Goal: Task Accomplishment & Management: Manage account settings

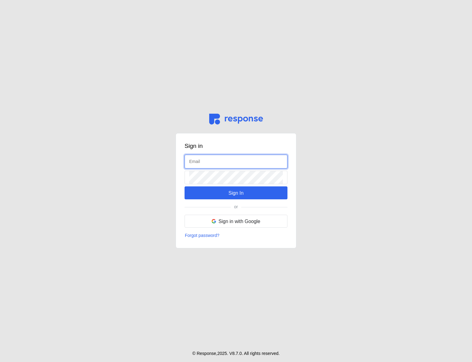
click at [204, 163] on input "text" at bounding box center [236, 161] width 94 height 13
type input "[EMAIL_ADDRESS][DOMAIN_NAME]"
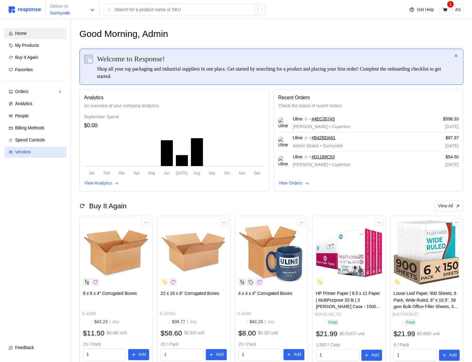
click at [29, 150] on span "Vendors" at bounding box center [23, 151] width 16 height 5
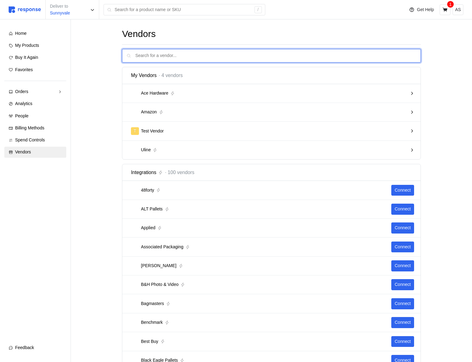
click at [206, 59] on input "text" at bounding box center [275, 55] width 281 height 13
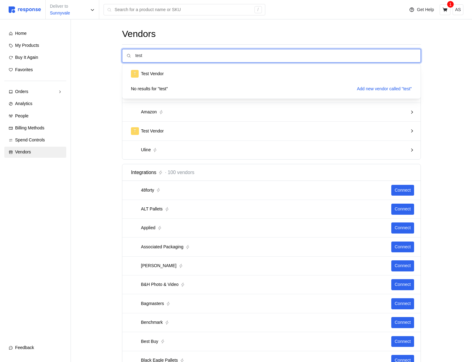
type input "test"
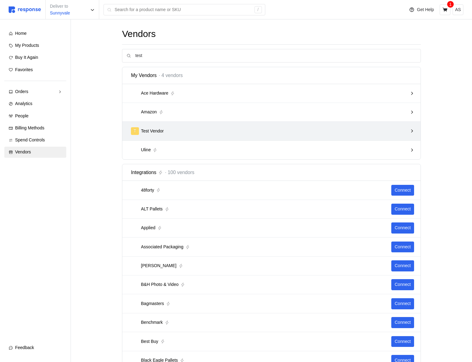
click at [194, 131] on div "T Test Vendor" at bounding box center [269, 131] width 277 height 8
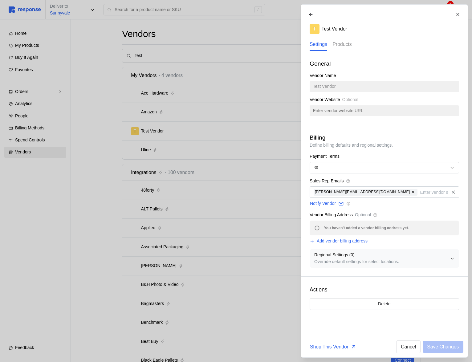
click at [342, 45] on p "Products" at bounding box center [341, 44] width 19 height 8
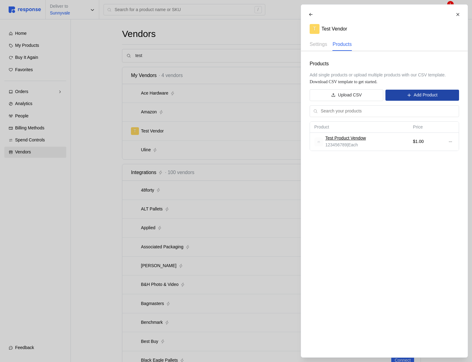
click at [428, 97] on p "Add Product" at bounding box center [425, 95] width 24 height 7
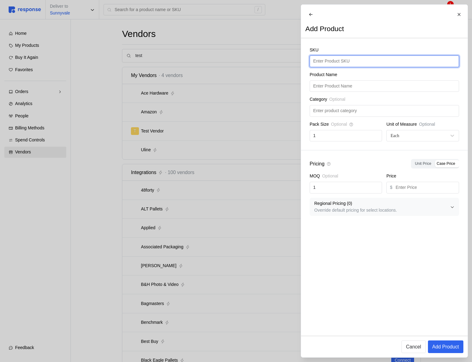
click at [342, 67] on input "text" at bounding box center [384, 61] width 142 height 11
type input "Another Vendor Product"
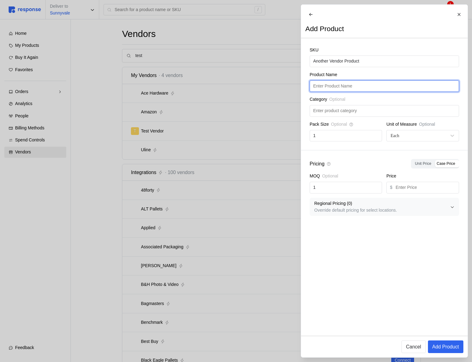
click at [343, 91] on input "text" at bounding box center [384, 86] width 142 height 11
paste input "Another Vendor Product"
type input "Another Vendor Product"
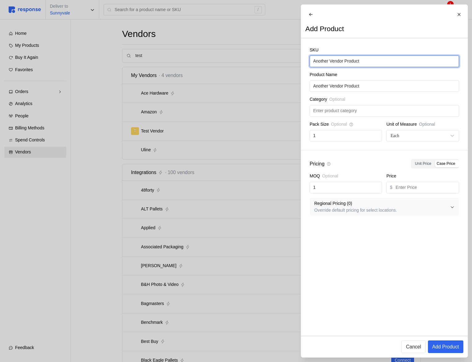
click at [372, 67] on input "Another Vendor Product" at bounding box center [384, 61] width 142 height 11
type input "987654321"
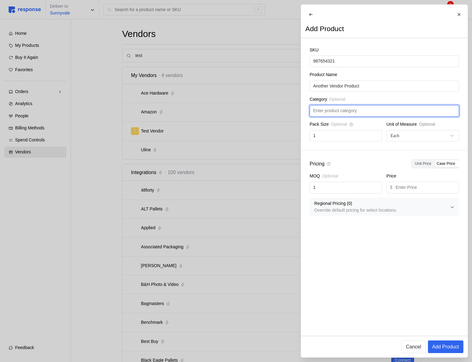
click at [354, 115] on input "text" at bounding box center [384, 110] width 142 height 11
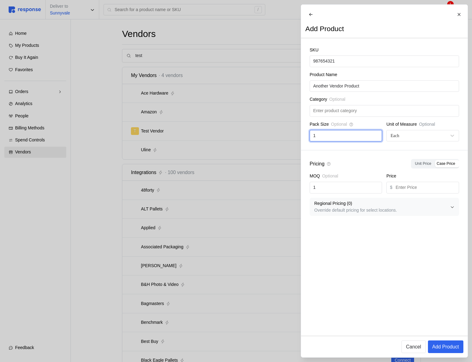
click at [353, 137] on input "1" at bounding box center [345, 135] width 65 height 11
type input "2"
click at [410, 193] on input "text" at bounding box center [425, 187] width 60 height 11
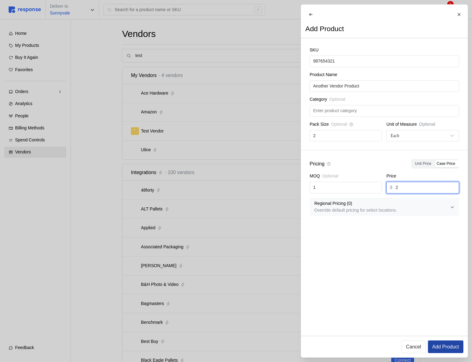
type input "2"
click at [444, 345] on p "Add Product" at bounding box center [445, 347] width 27 height 8
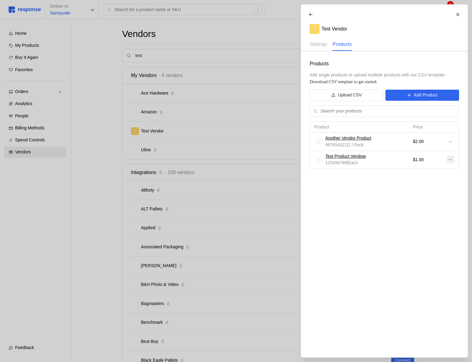
click at [450, 160] on icon at bounding box center [450, 159] width 4 height 4
click at [439, 169] on p "Edit" at bounding box center [429, 172] width 39 height 7
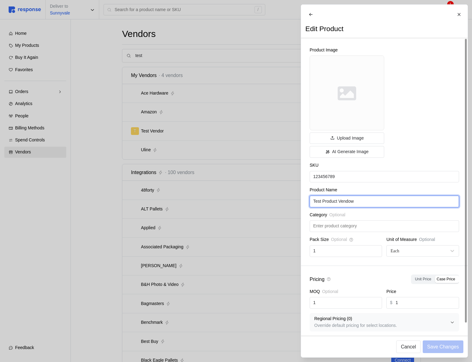
click at [356, 207] on input "Test Product Vendow" at bounding box center [384, 201] width 142 height 11
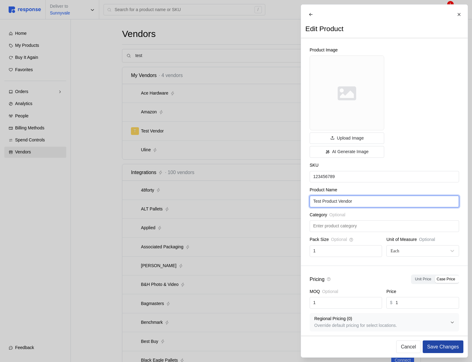
type input "Test Product Vendor"
click at [446, 346] on p "Save Changes" at bounding box center [443, 347] width 32 height 8
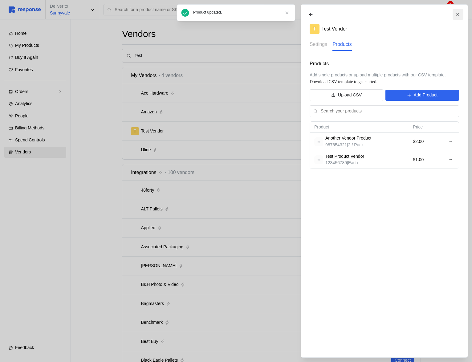
click at [457, 14] on icon at bounding box center [457, 14] width 3 height 3
